Goal: Transaction & Acquisition: Purchase product/service

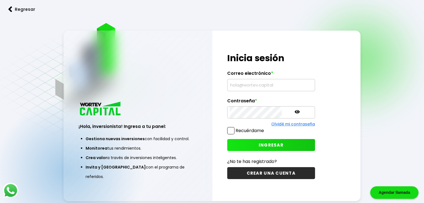
click at [251, 85] on input "text" at bounding box center [271, 85] width 83 height 12
type input "[EMAIL_ADDRESS][DOMAIN_NAME]"
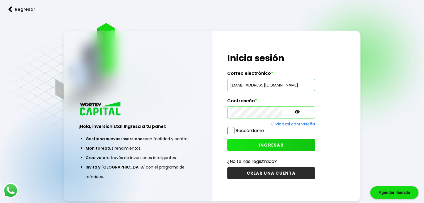
click at [269, 144] on span "INGRESAR" at bounding box center [271, 145] width 25 height 6
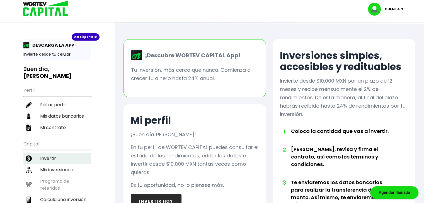
click at [58, 153] on li "Invertir" at bounding box center [57, 158] width 68 height 11
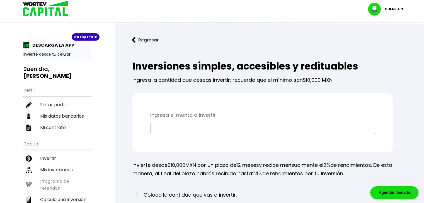
click at [217, 124] on input "text" at bounding box center [263, 129] width 220 height 12
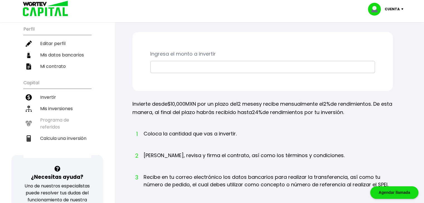
scroll to position [28, 0]
